Goal: Navigation & Orientation: Find specific page/section

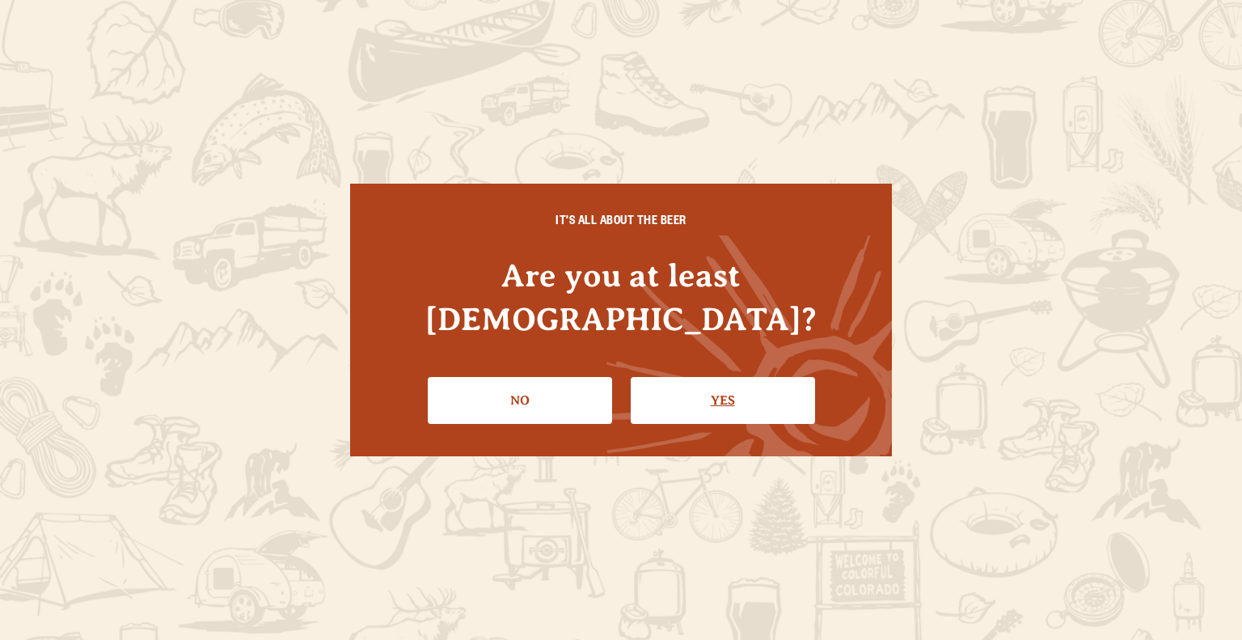
click at [670, 377] on link "Yes" at bounding box center [723, 400] width 184 height 47
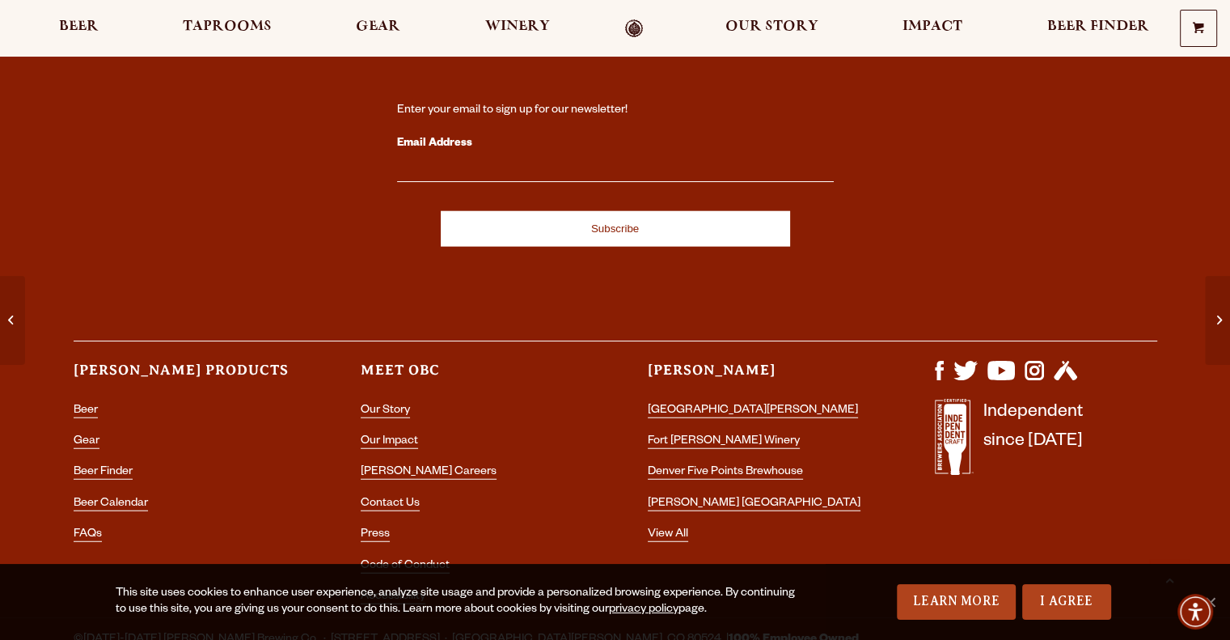
scroll to position [4104, 0]
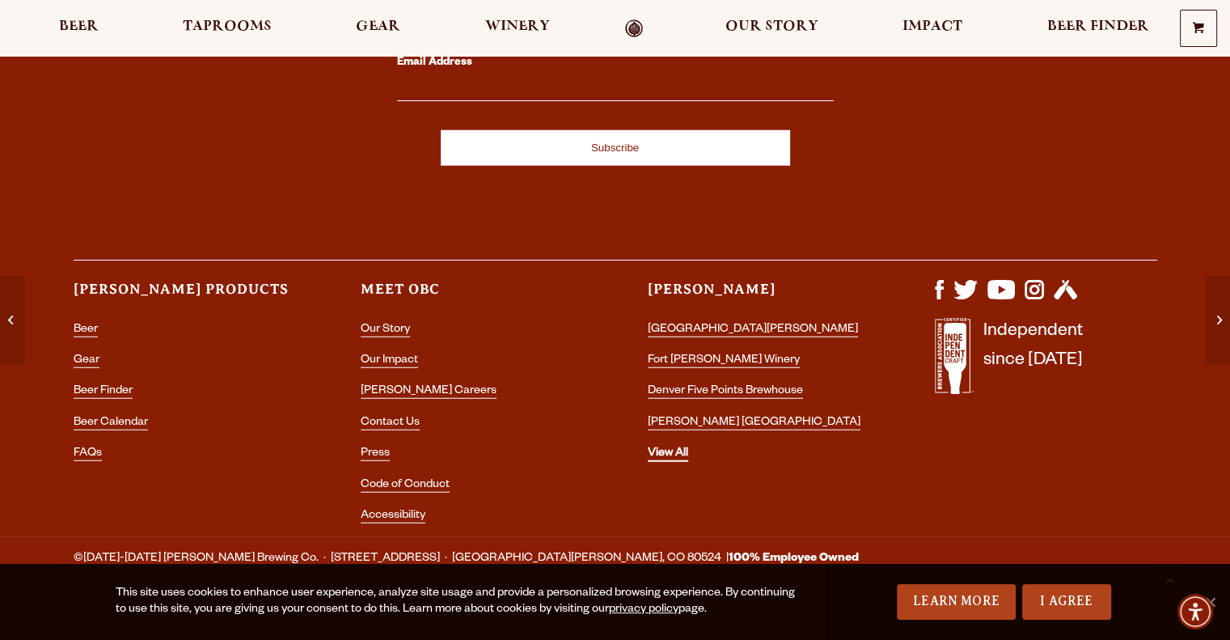
click at [676, 447] on link "View All" at bounding box center [668, 454] width 40 height 15
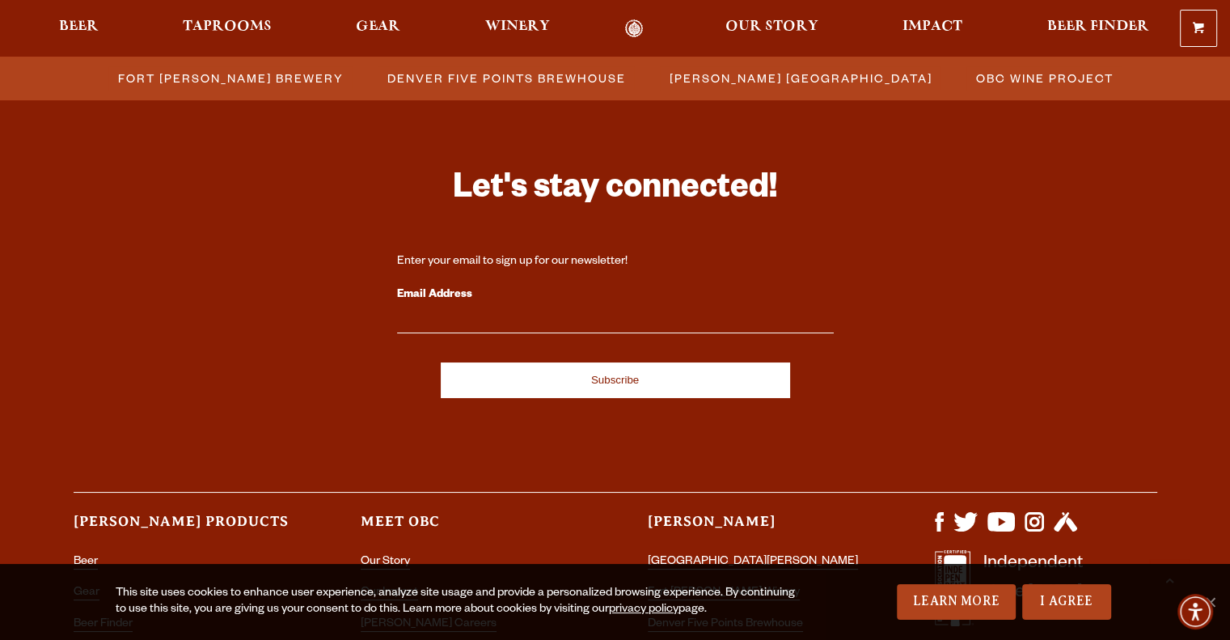
scroll to position [1869, 0]
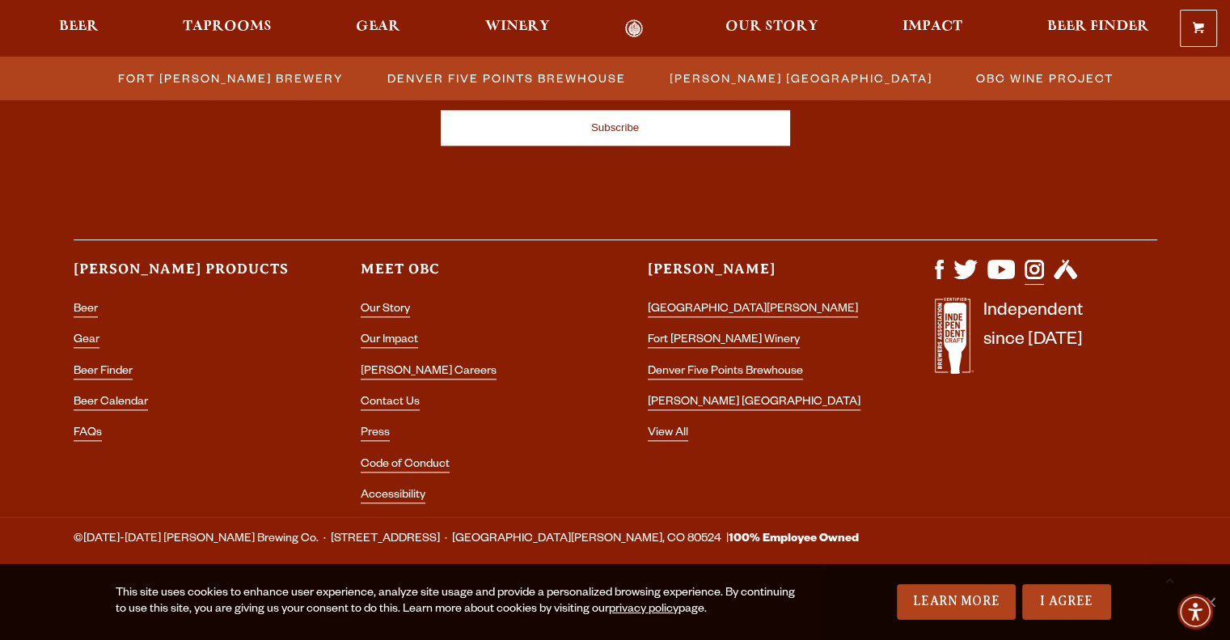
click at [1031, 264] on img "Visit us on Instagram" at bounding box center [1033, 269] width 19 height 19
